Goal: Check status: Check status

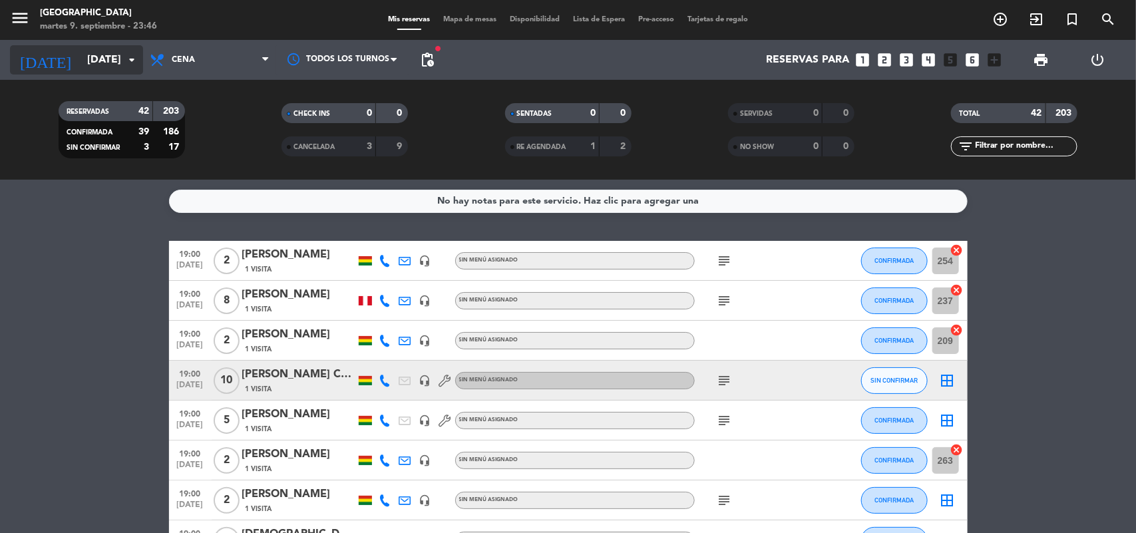
click at [130, 61] on icon "arrow_drop_down" at bounding box center [132, 60] width 16 height 16
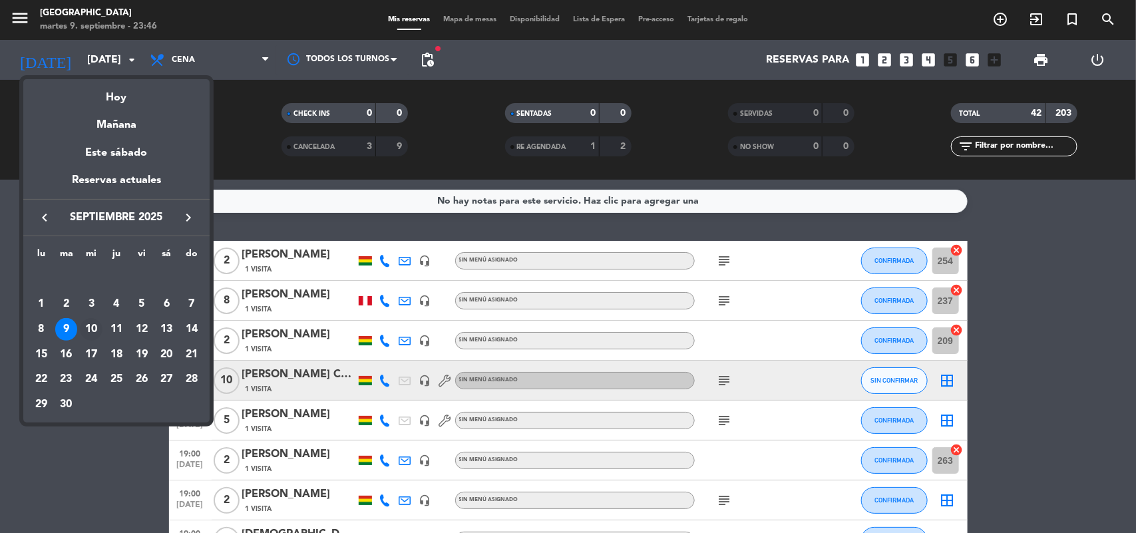
click at [95, 333] on div "10" at bounding box center [91, 329] width 23 height 23
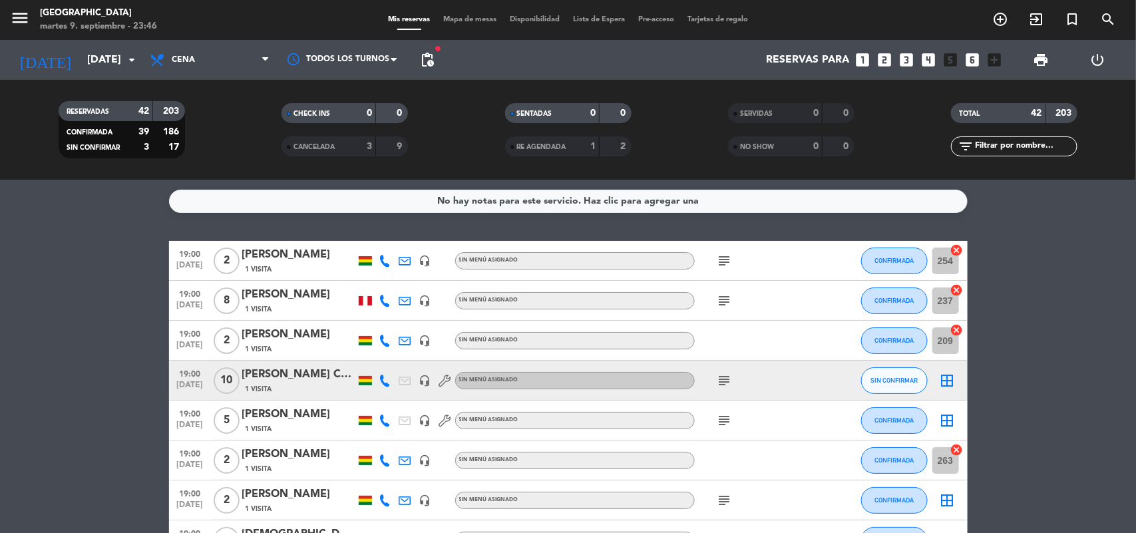
type input "[DATE]"
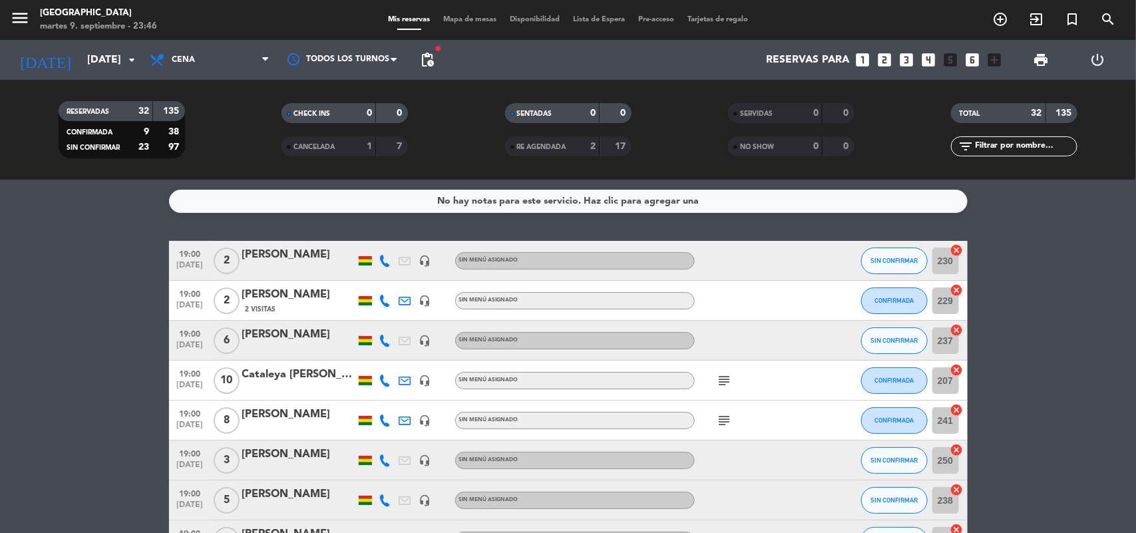
click at [724, 383] on icon "subject" at bounding box center [725, 381] width 16 height 16
click at [724, 421] on icon "subject" at bounding box center [725, 421] width 16 height 16
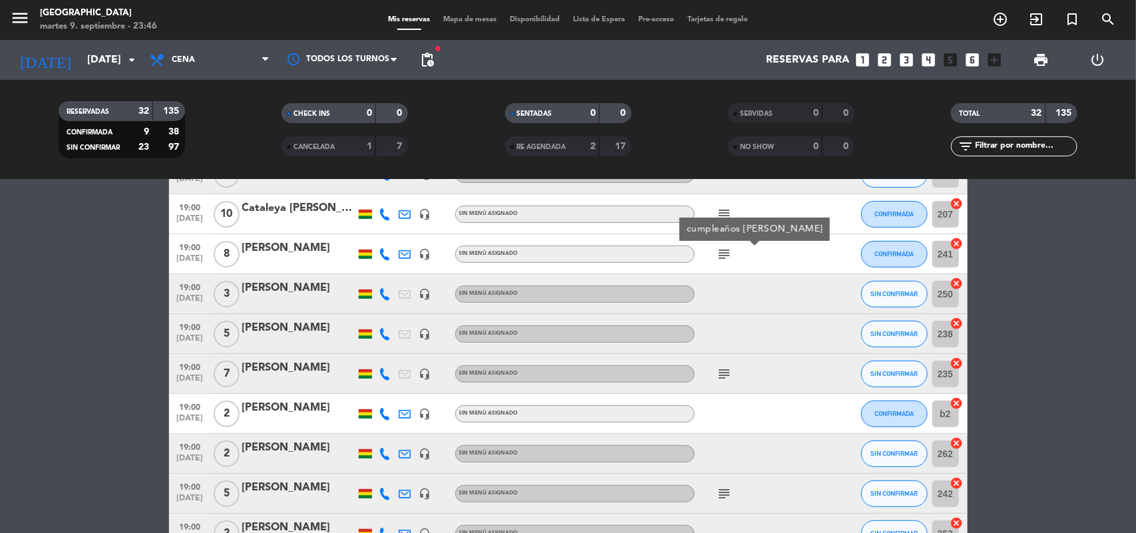
scroll to position [250, 0]
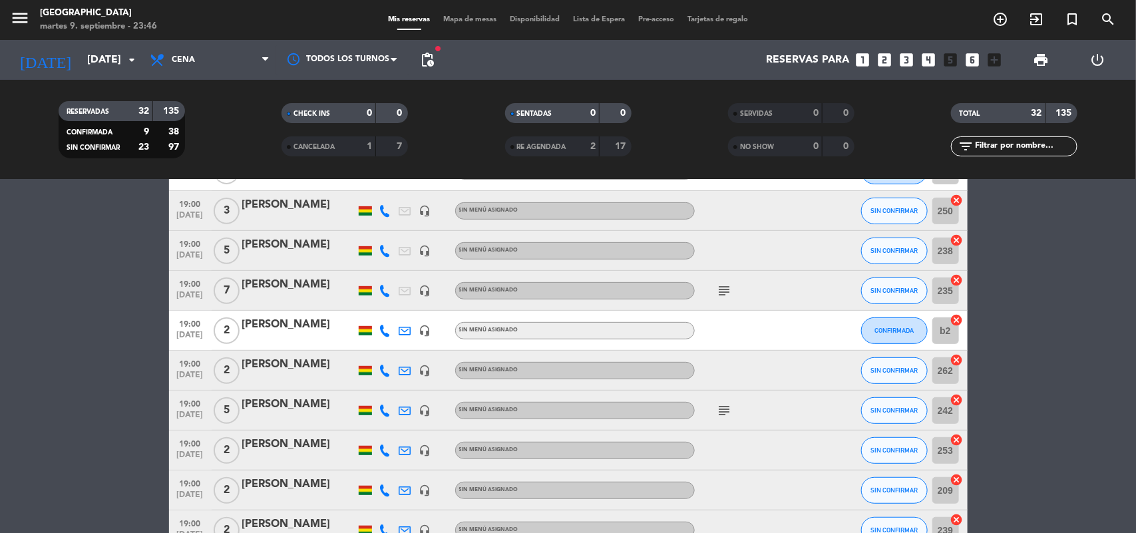
click at [728, 288] on icon "subject" at bounding box center [725, 291] width 16 height 16
click at [730, 410] on icon "subject" at bounding box center [725, 411] width 16 height 16
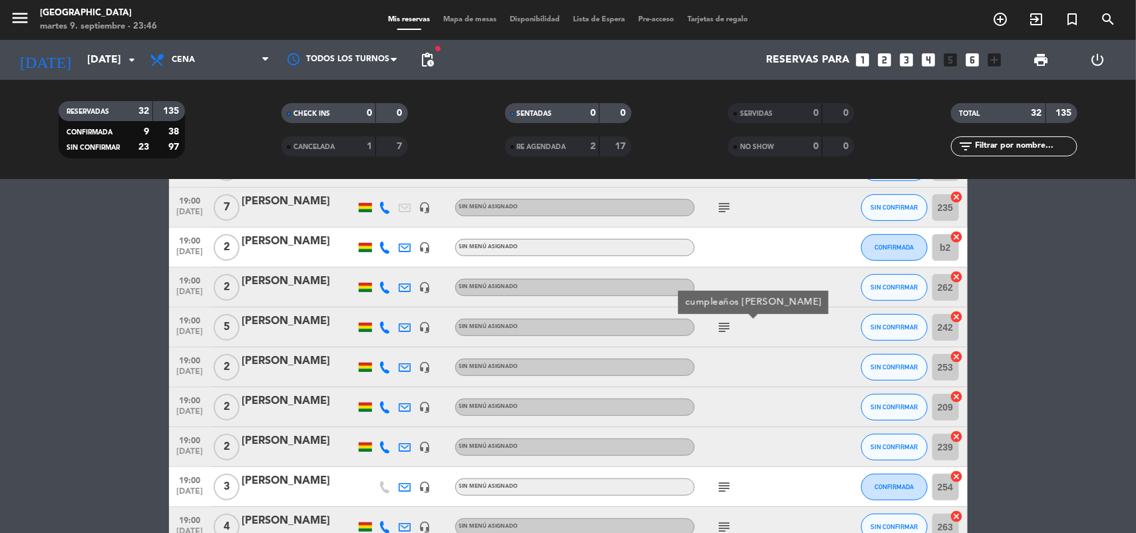
scroll to position [416, 0]
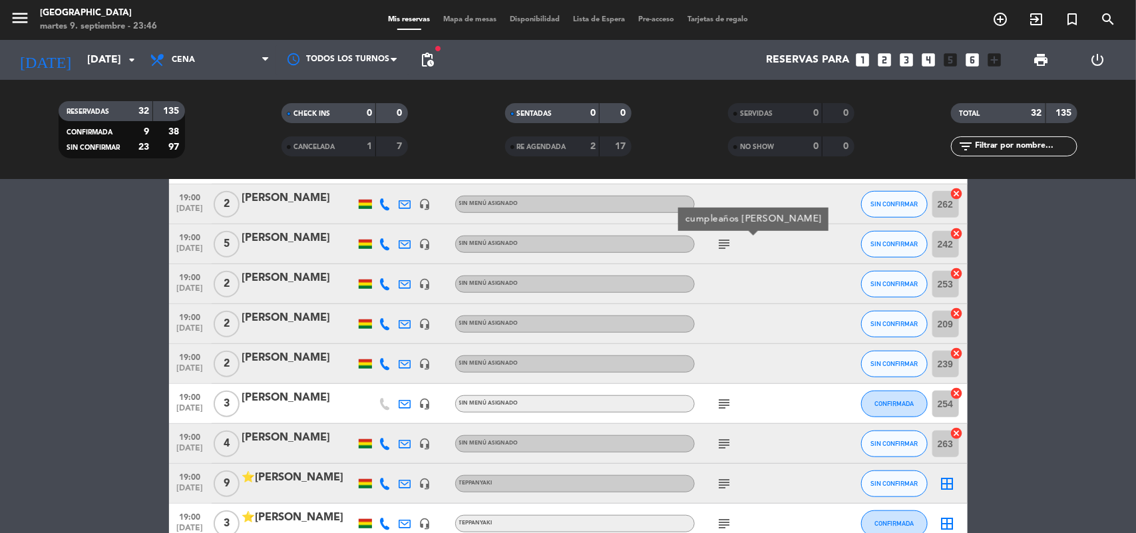
click at [723, 443] on icon "subject" at bounding box center [725, 444] width 16 height 16
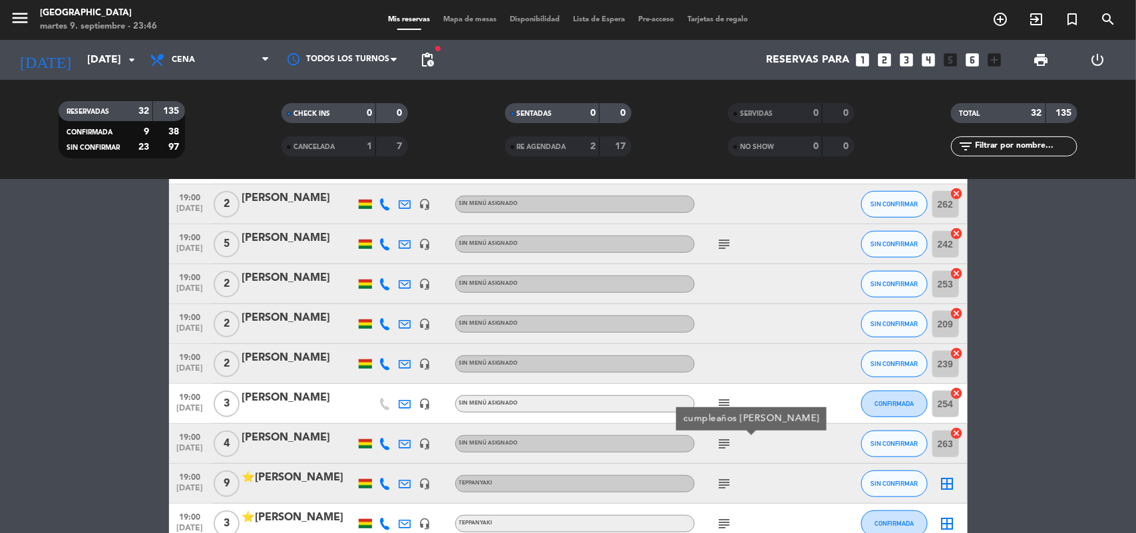
click at [724, 483] on icon "subject" at bounding box center [725, 484] width 16 height 16
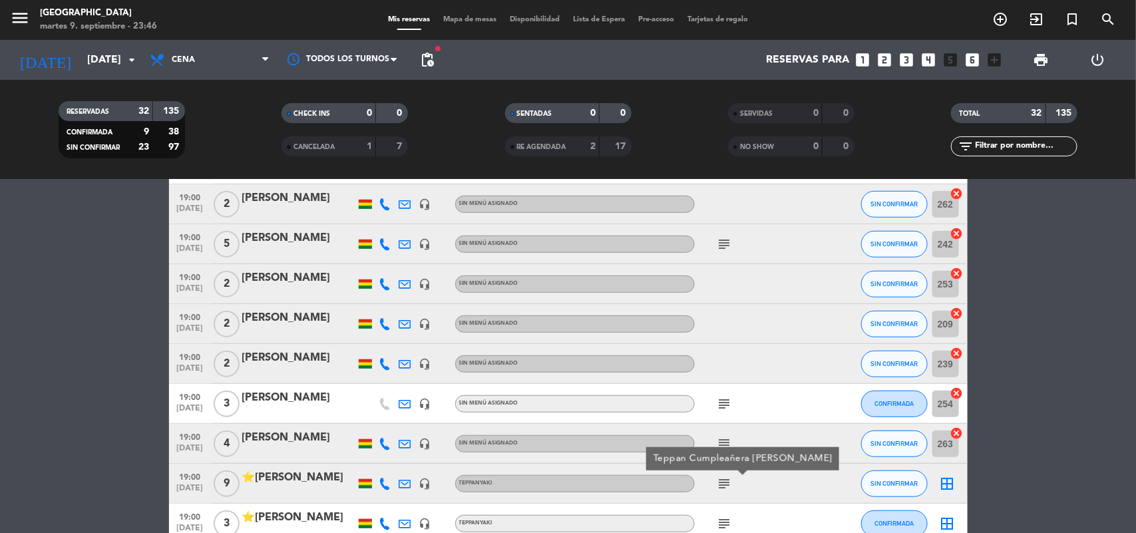
scroll to position [499, 0]
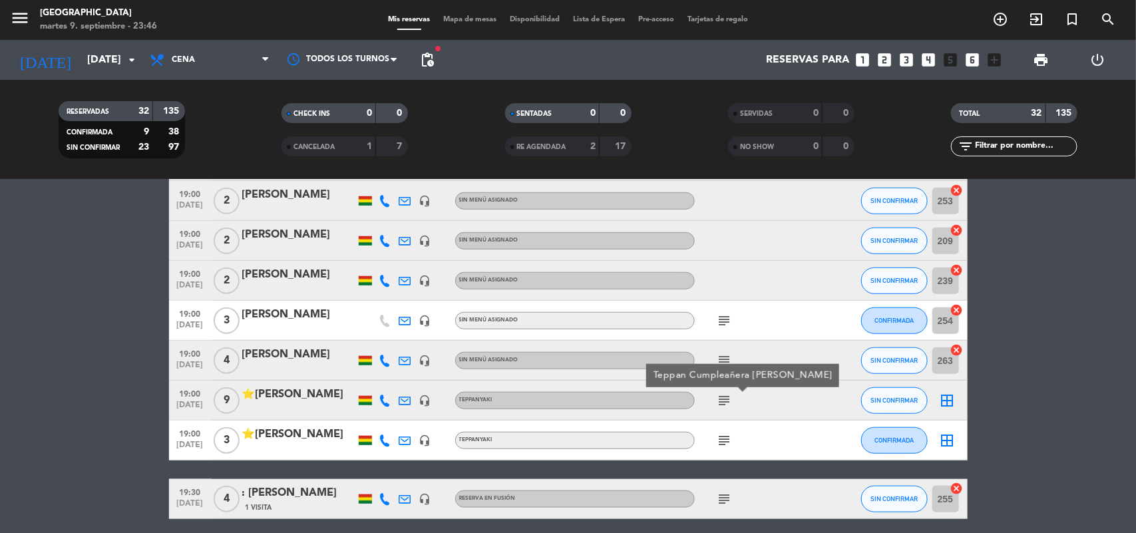
click at [728, 437] on icon "subject" at bounding box center [725, 441] width 16 height 16
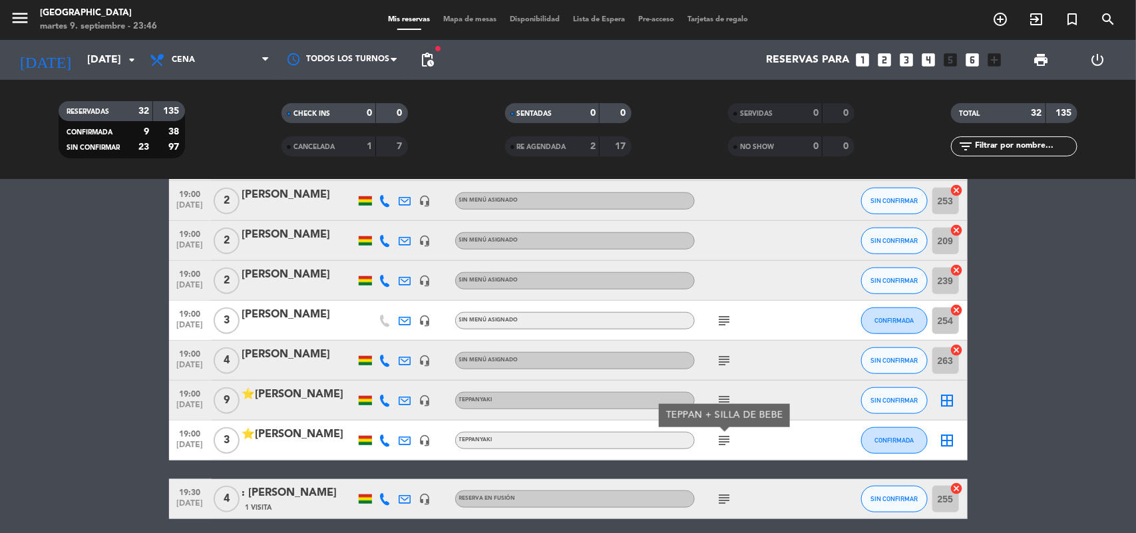
click at [722, 503] on icon "subject" at bounding box center [725, 499] width 16 height 16
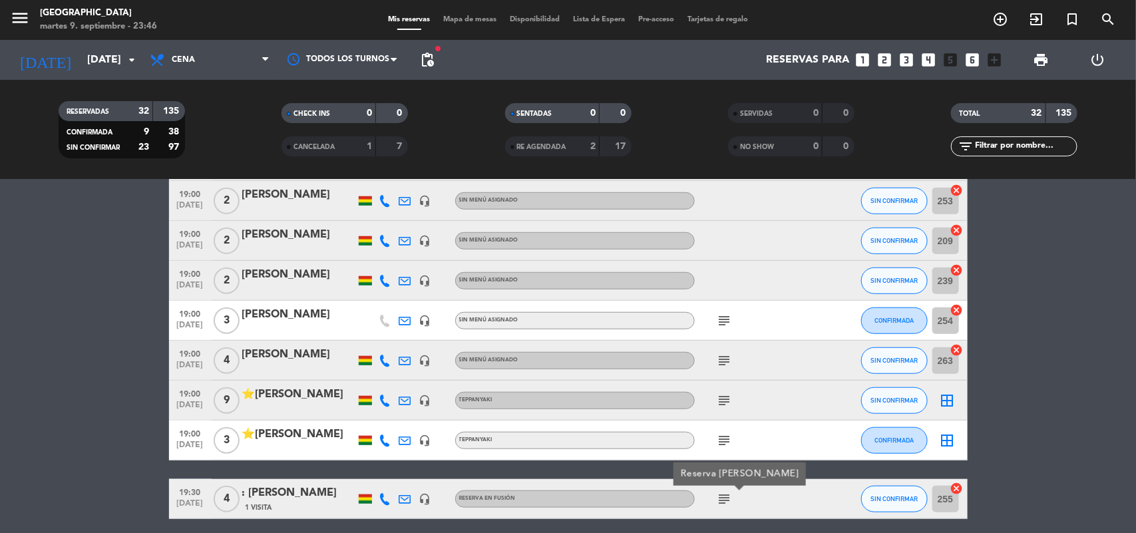
scroll to position [582, 0]
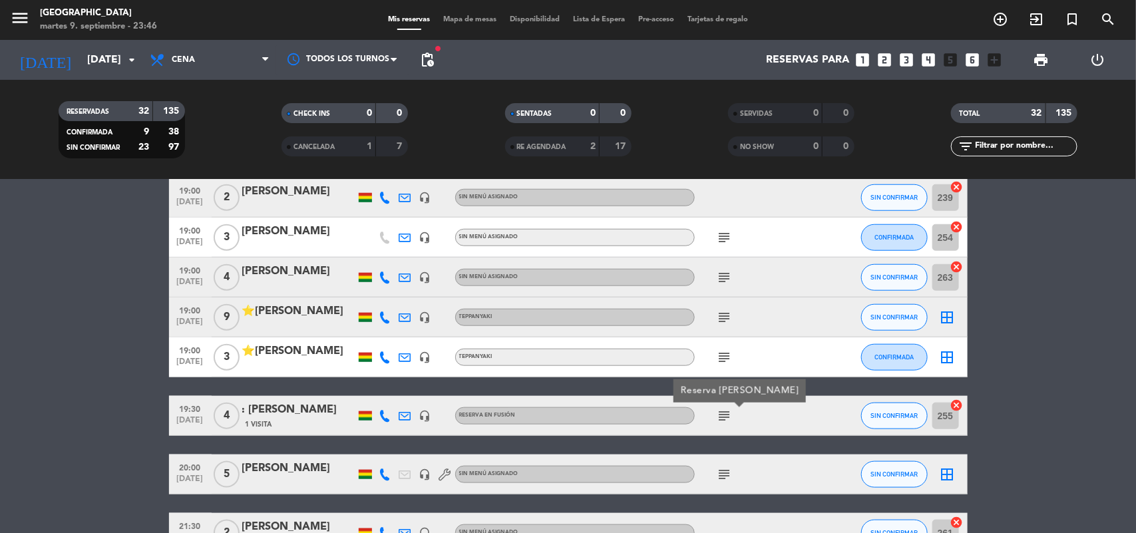
click at [726, 477] on icon "subject" at bounding box center [725, 475] width 16 height 16
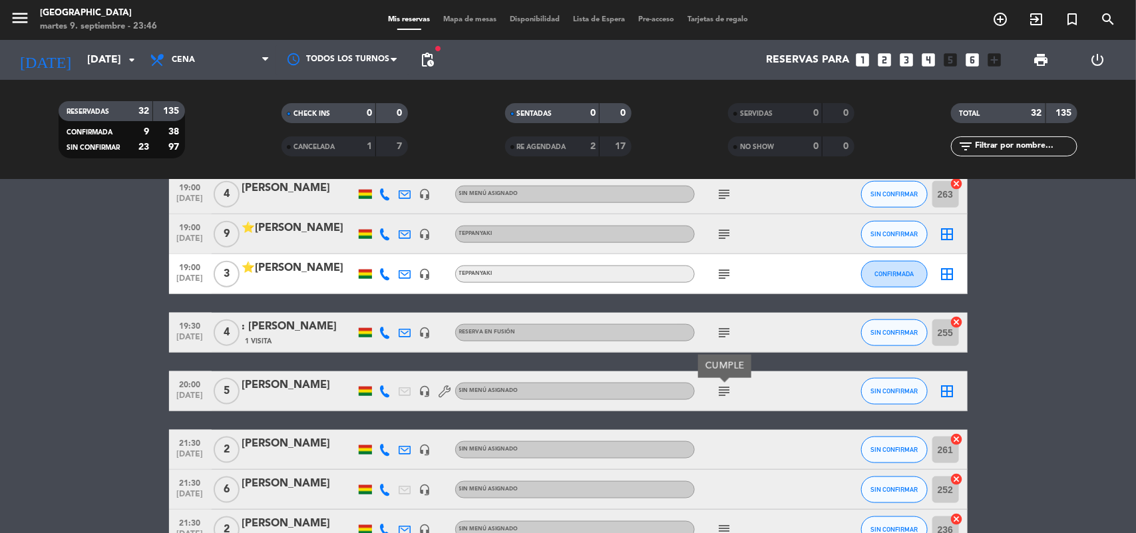
scroll to position [749, 0]
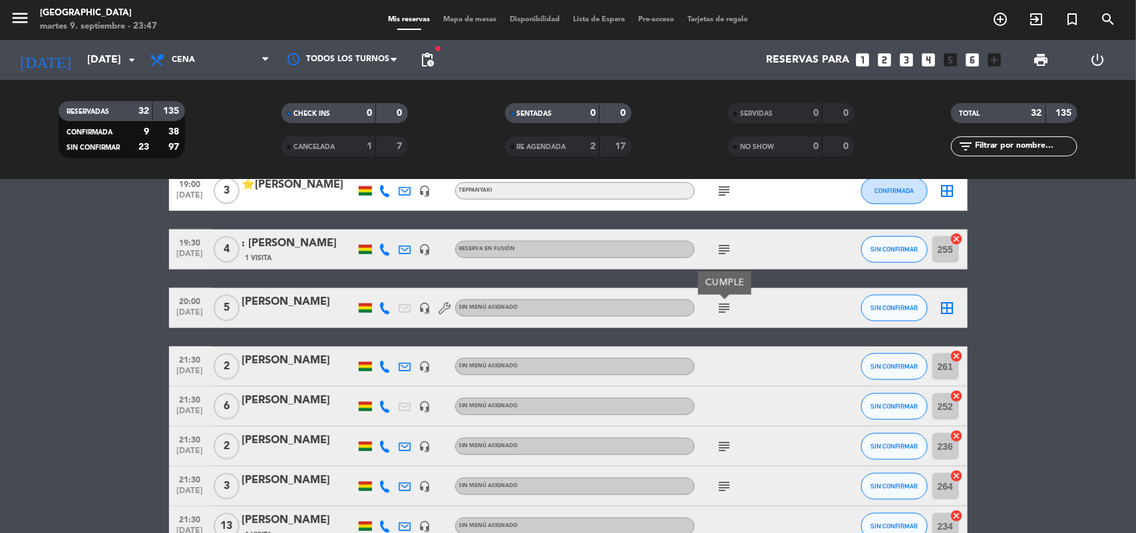
click at [722, 447] on icon "subject" at bounding box center [725, 447] width 16 height 16
click at [721, 485] on icon "subject" at bounding box center [725, 487] width 16 height 16
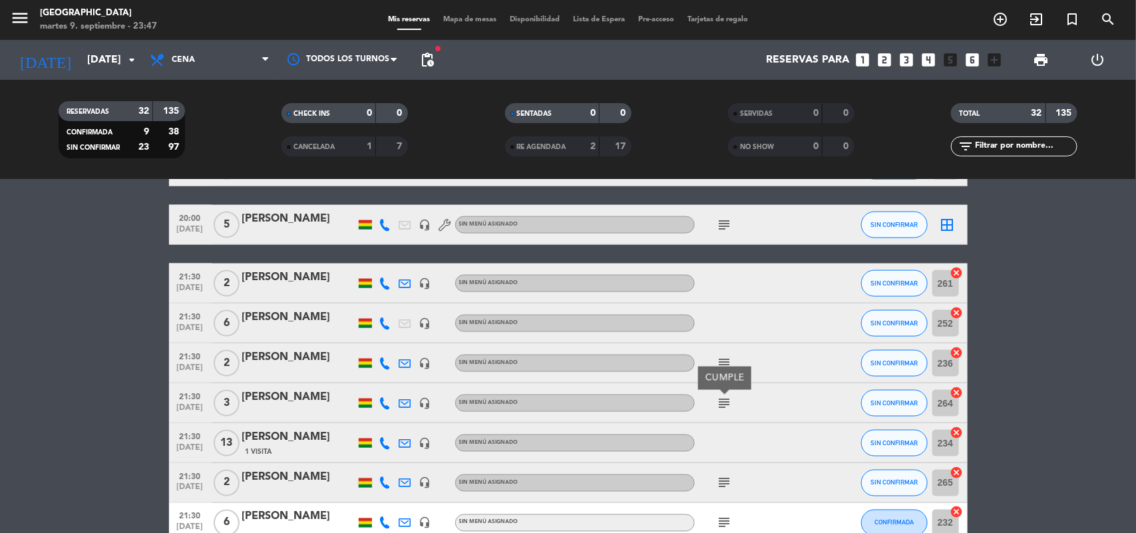
scroll to position [915, 0]
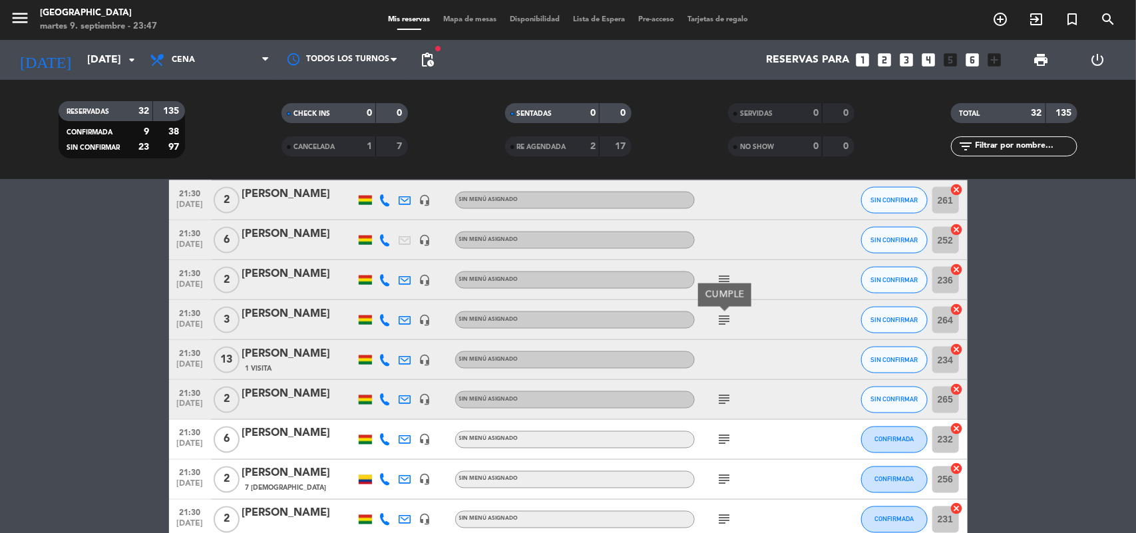
click at [724, 439] on icon "subject" at bounding box center [725, 440] width 16 height 16
click at [727, 476] on icon "subject" at bounding box center [725, 480] width 16 height 16
click at [730, 518] on icon "subject" at bounding box center [725, 520] width 16 height 16
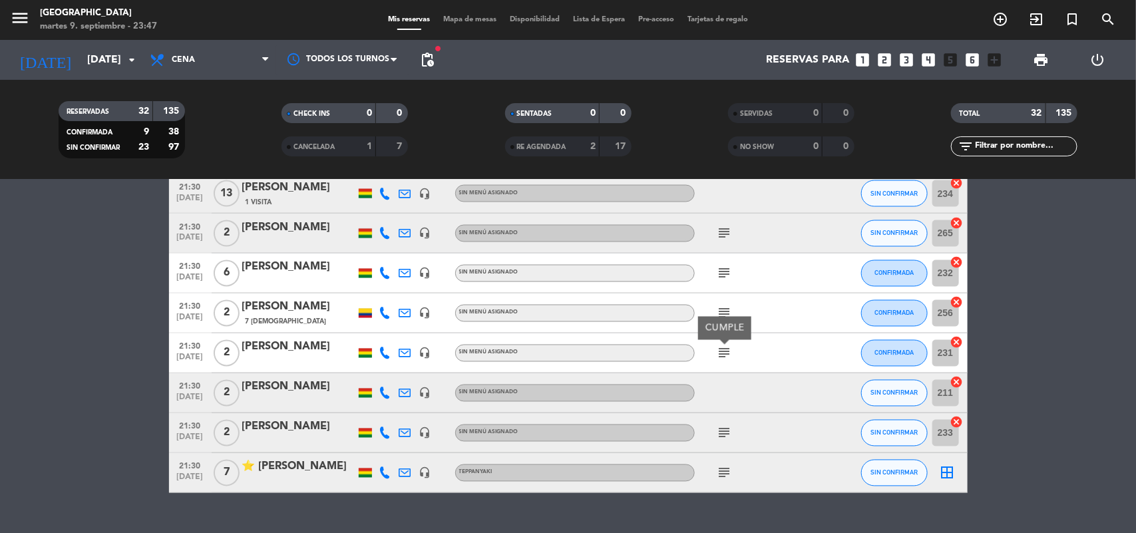
scroll to position [1108, 0]
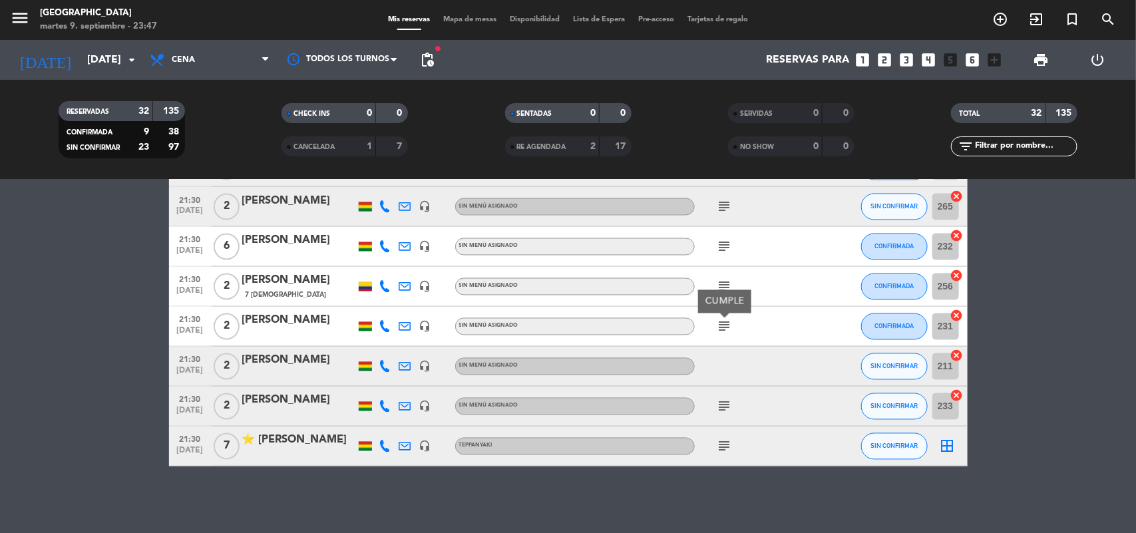
click at [726, 449] on icon "subject" at bounding box center [725, 447] width 16 height 16
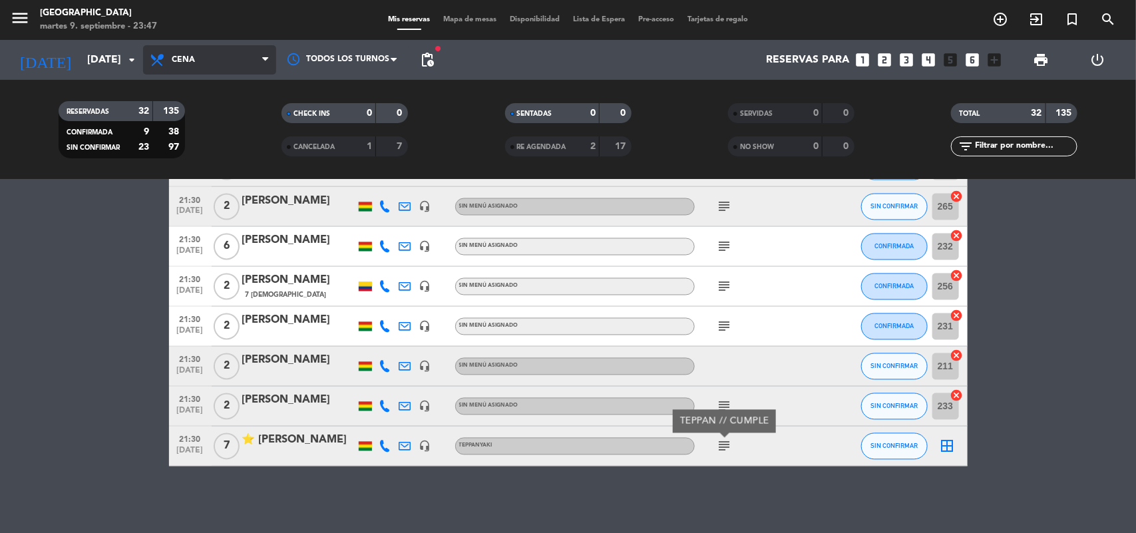
click at [266, 60] on icon at bounding box center [265, 60] width 6 height 11
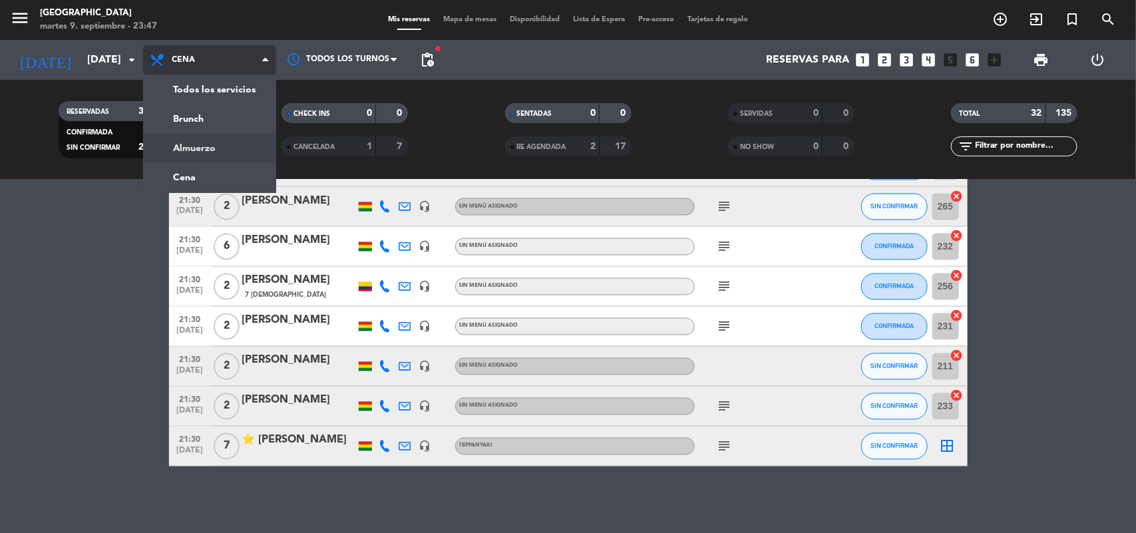
click at [213, 150] on div "menu Jardín de Asia [DATE] 9. septiembre - 23:47 Mis reservas Mapa de mesas Dis…" at bounding box center [568, 90] width 1136 height 180
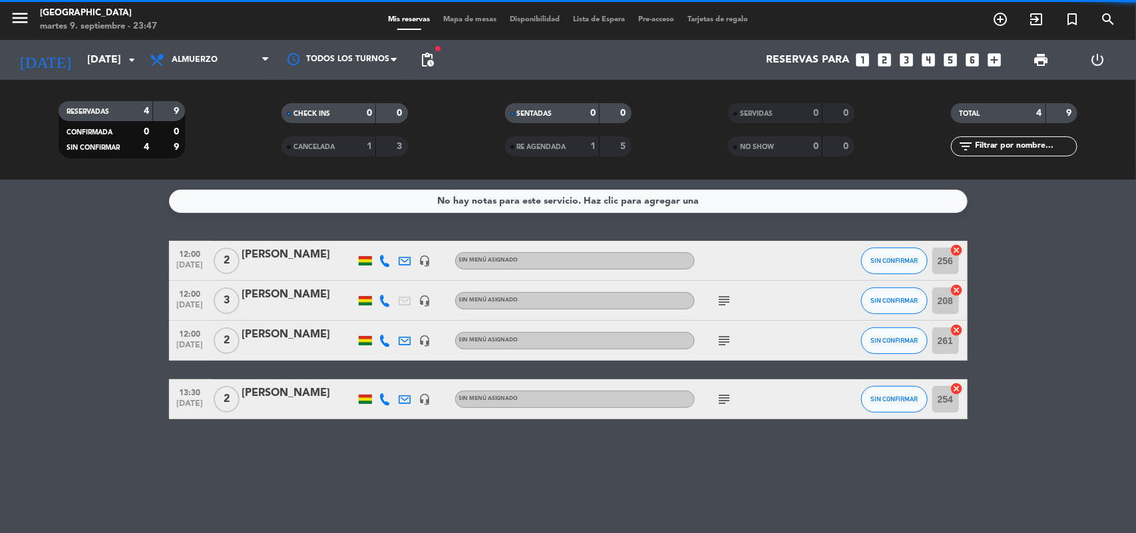
scroll to position [0, 0]
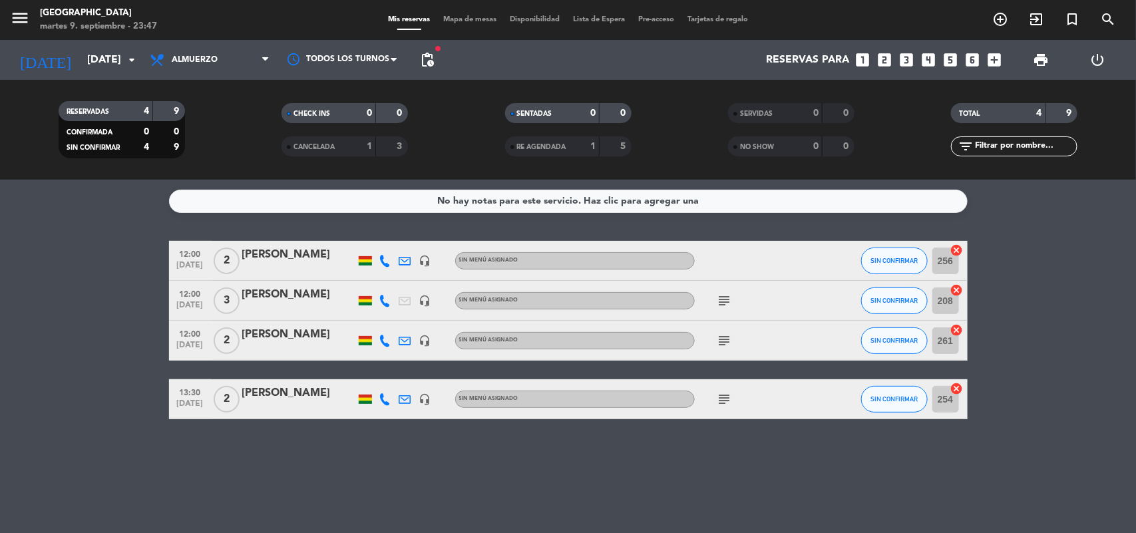
click at [724, 300] on icon "subject" at bounding box center [725, 301] width 16 height 16
click at [724, 341] on icon "subject" at bounding box center [725, 341] width 16 height 16
click at [726, 399] on icon "subject" at bounding box center [725, 399] width 16 height 16
